Goal: Communication & Community: Answer question/provide support

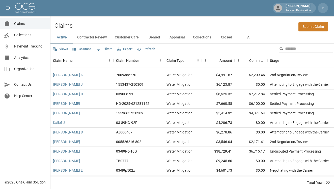
scroll to position [49, 0]
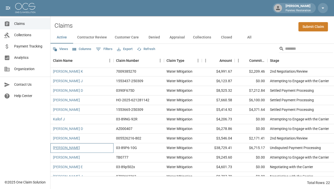
click at [63, 148] on link "[PERSON_NAME]" at bounding box center [66, 148] width 27 height 5
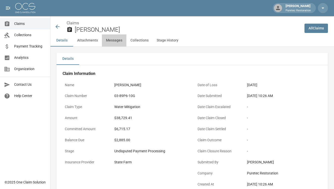
click at [112, 39] on button "Messages" at bounding box center [114, 41] width 24 height 12
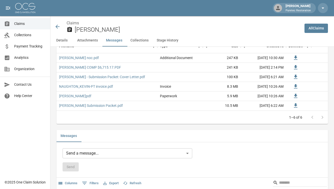
scroll to position [426, 0]
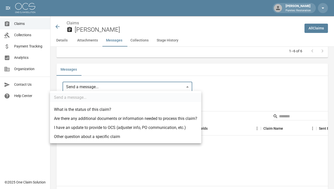
click at [101, 128] on li "I have an update to provide to OCS (adjuster info, PO communication, etc.)" at bounding box center [125, 127] width 151 height 9
type input "**********"
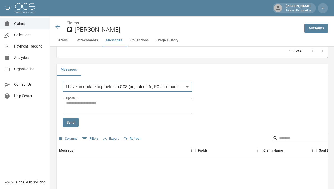
click at [130, 101] on textarea "Update" at bounding box center [127, 106] width 122 height 12
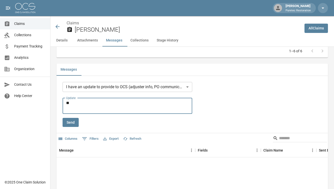
type textarea "*"
click at [252, 118] on div "**********" at bounding box center [191, 104] width 259 height 45
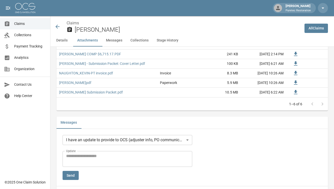
scroll to position [367, 0]
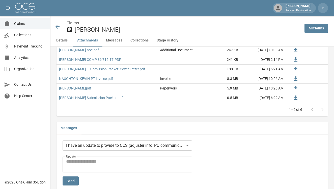
click at [189, 147] on body "[PERSON_NAME] Puretec Restoration Claims Collections Payment Tracking Analytics…" at bounding box center [167, 66] width 334 height 866
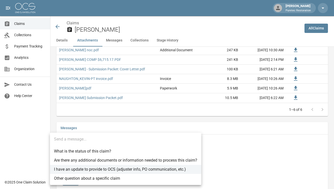
click at [170, 139] on ul "Send a message... What is the status of this claim? Are there any additional do…" at bounding box center [125, 159] width 151 height 52
click at [84, 140] on ul "Send a message... What is the status of this claim? Are there any additional do…" at bounding box center [125, 159] width 151 height 52
click at [237, 141] on div at bounding box center [167, 94] width 334 height 189
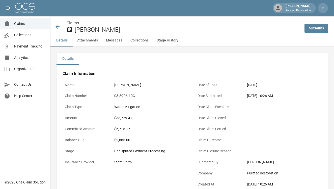
scroll to position [0, 0]
